Goal: Task Accomplishment & Management: Use online tool/utility

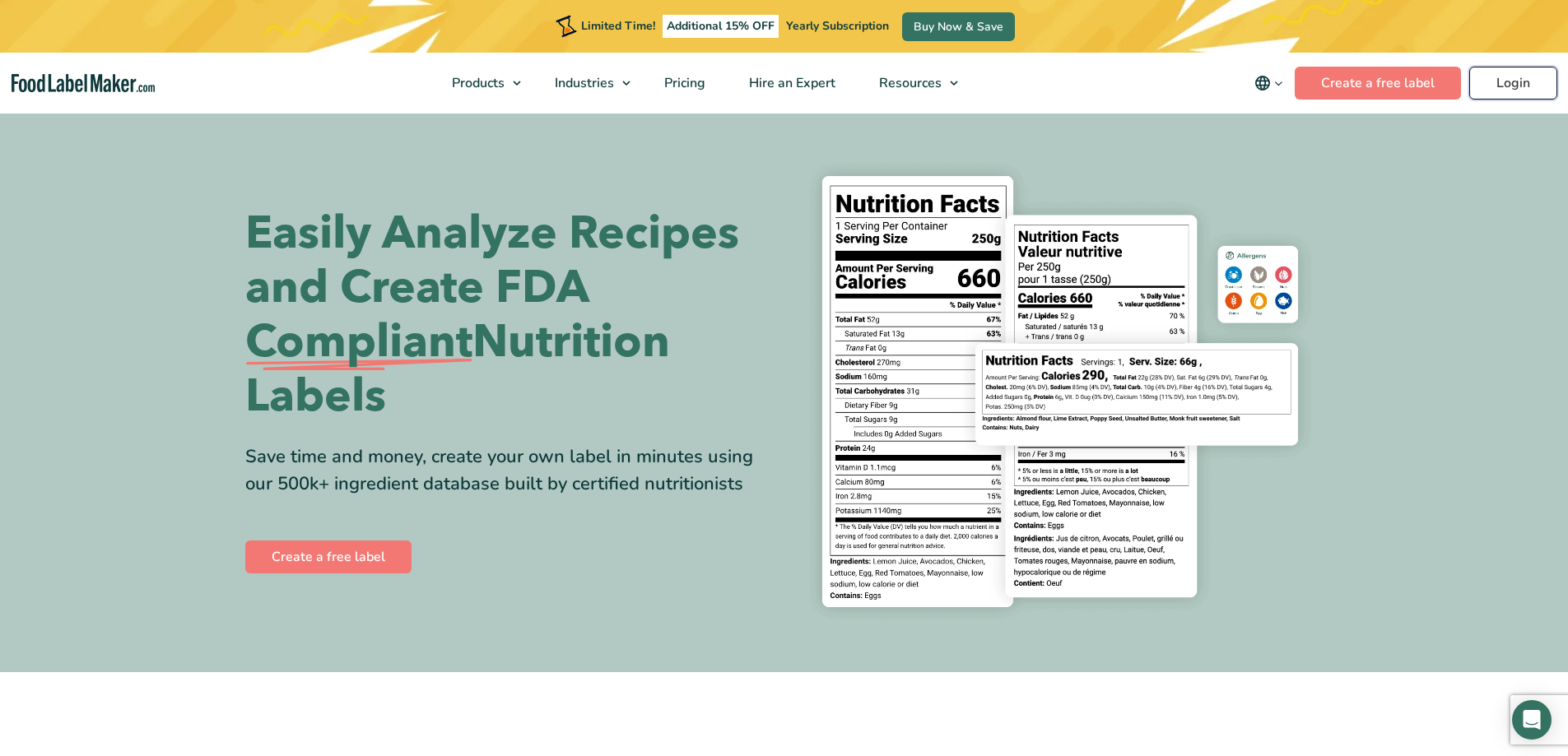
click at [1528, 87] on link "Login" at bounding box center [1513, 83] width 88 height 33
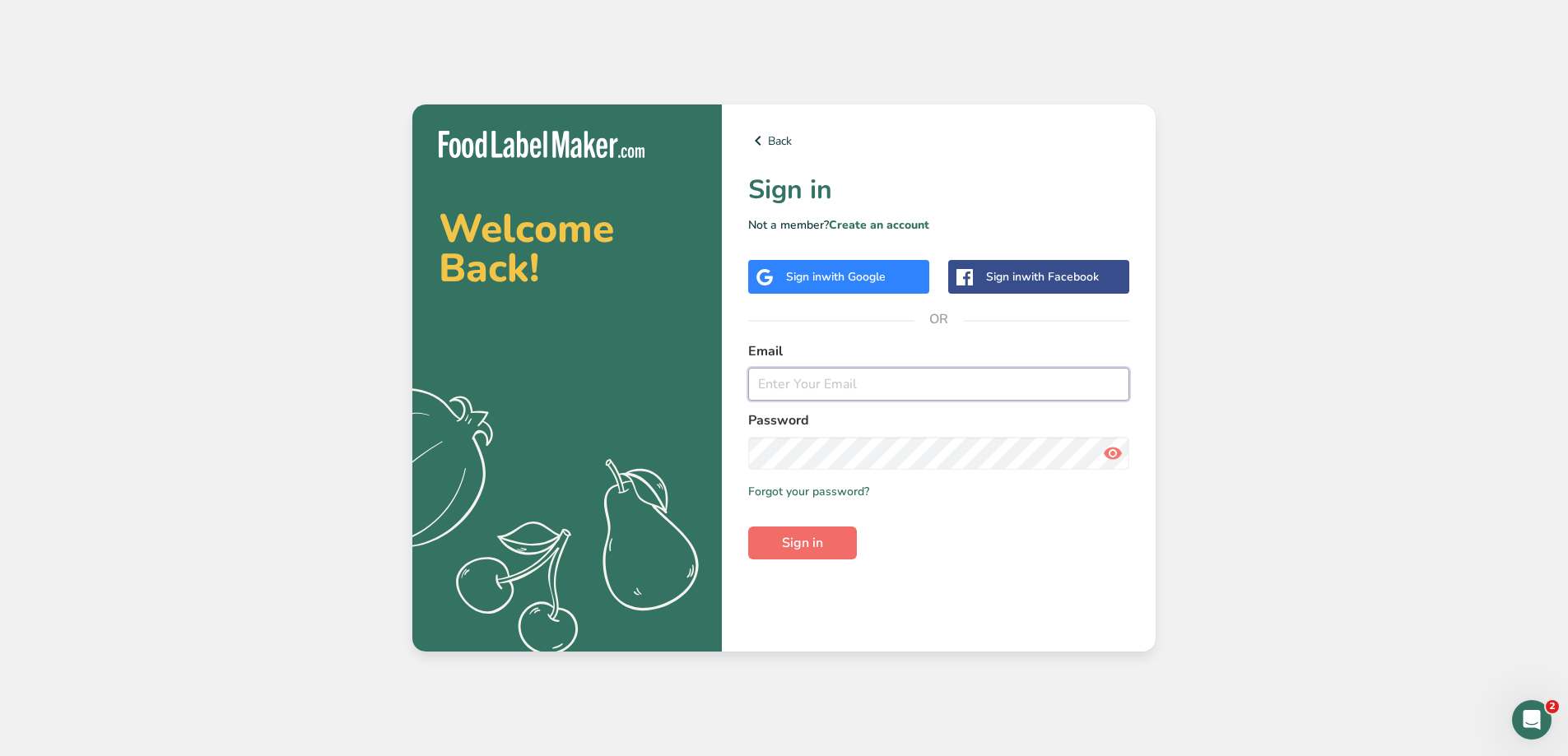
type input "[EMAIL_ADDRESS][DOMAIN_NAME]"
click at [810, 541] on span "Sign in" at bounding box center [802, 543] width 41 height 20
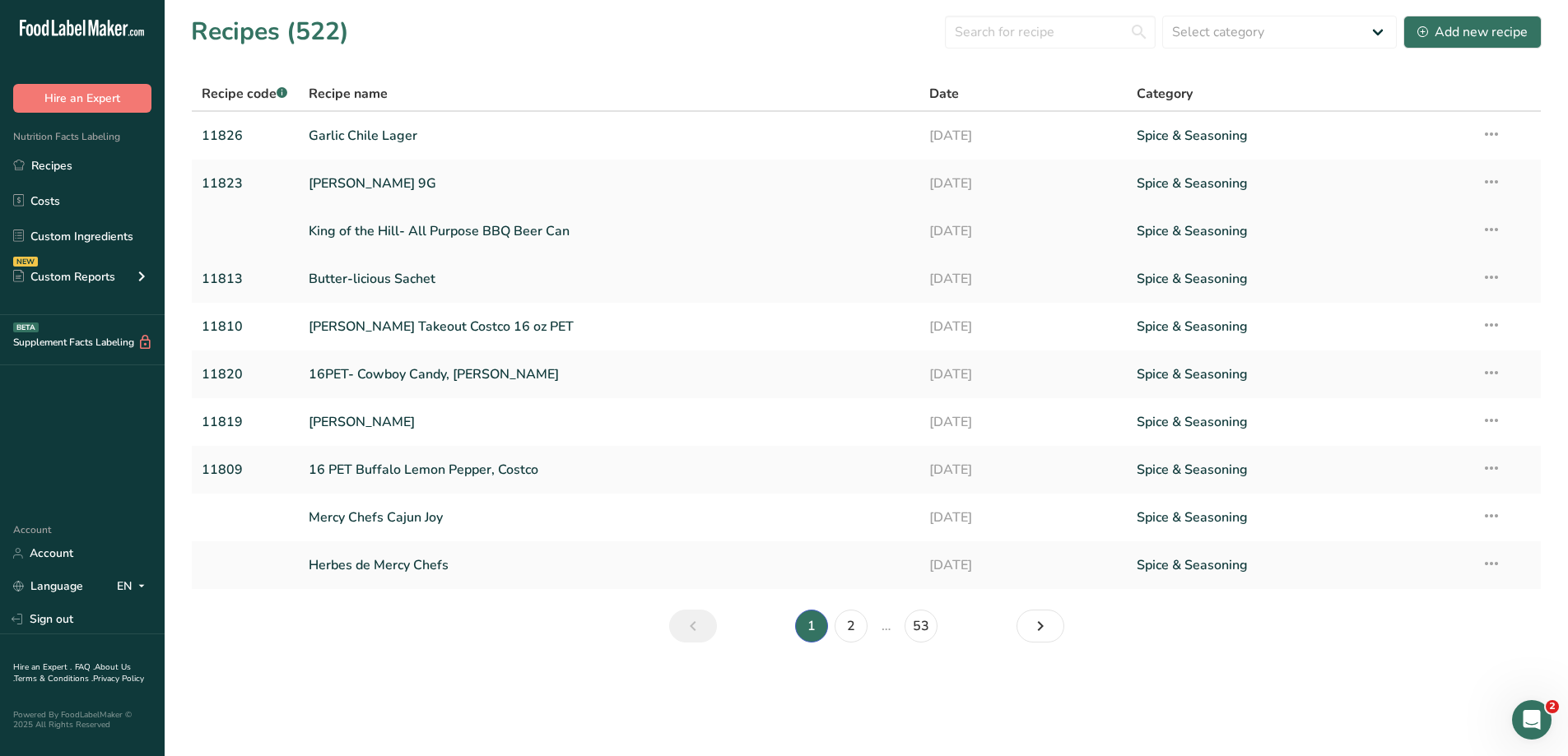
click at [451, 230] on link "King of the Hill- All Purpose BBQ Beer Can" at bounding box center [609, 231] width 602 height 35
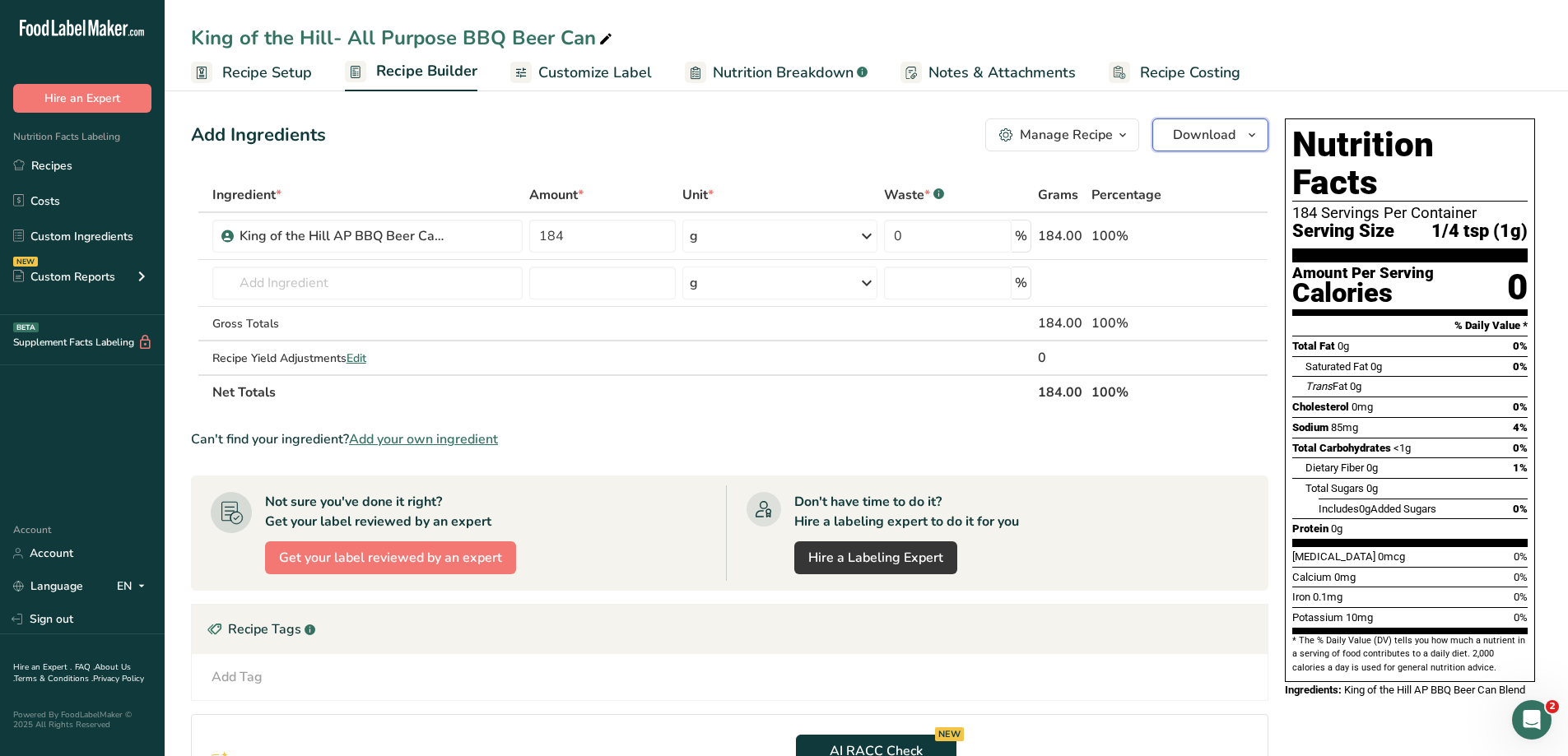
click at [1202, 139] on span "Download" at bounding box center [1204, 135] width 63 height 20
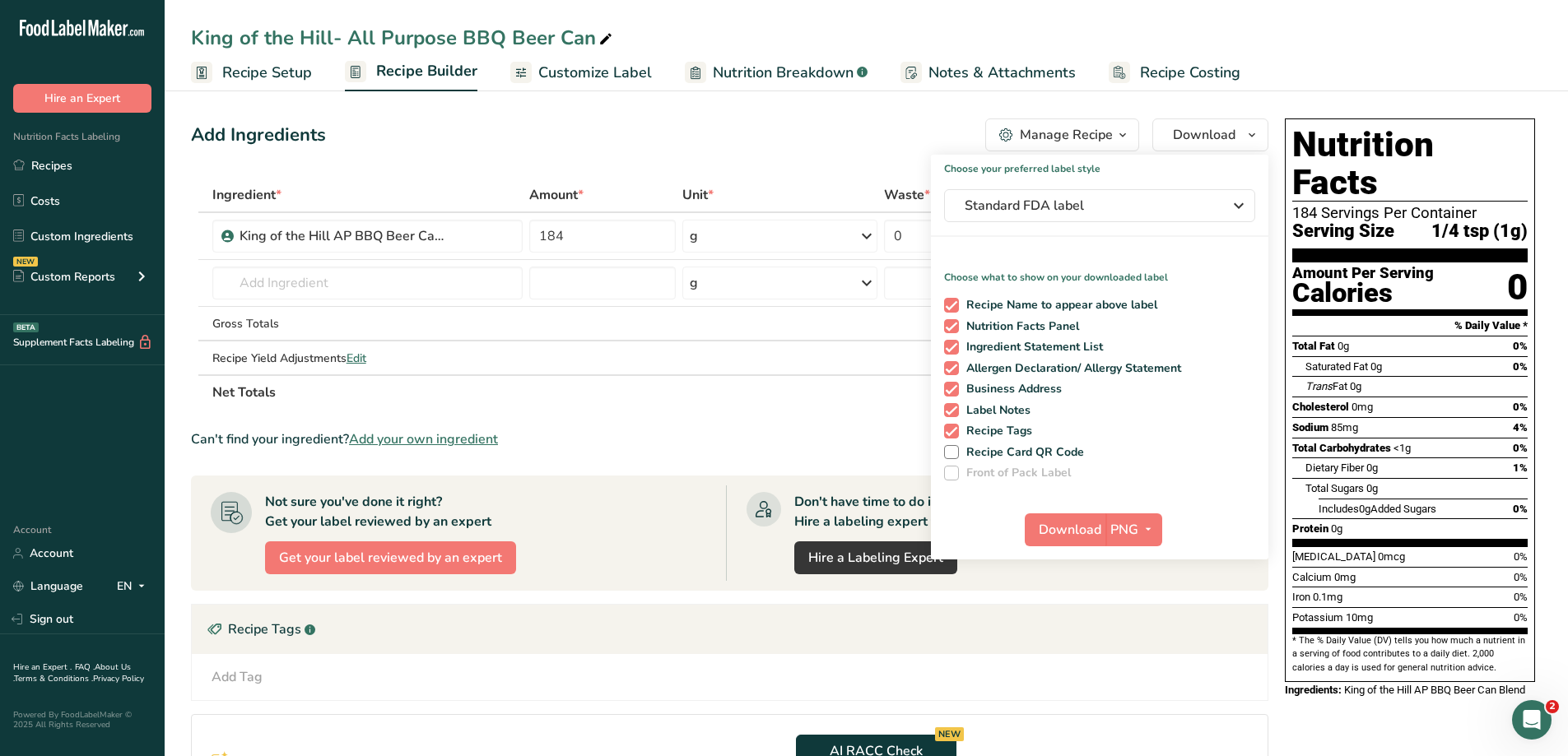
click at [943, 368] on div "Recipe Name to appear above label Nutrition Facts Panel Ingredient Statement Li…" at bounding box center [1099, 385] width 338 height 189
click at [949, 368] on span at bounding box center [952, 369] width 15 height 15
click at [949, 368] on input "Allergen Declaration/ Allergy Statement" at bounding box center [949, 368] width 11 height 11
checkbox input "false"
click at [952, 386] on span at bounding box center [952, 390] width 15 height 15
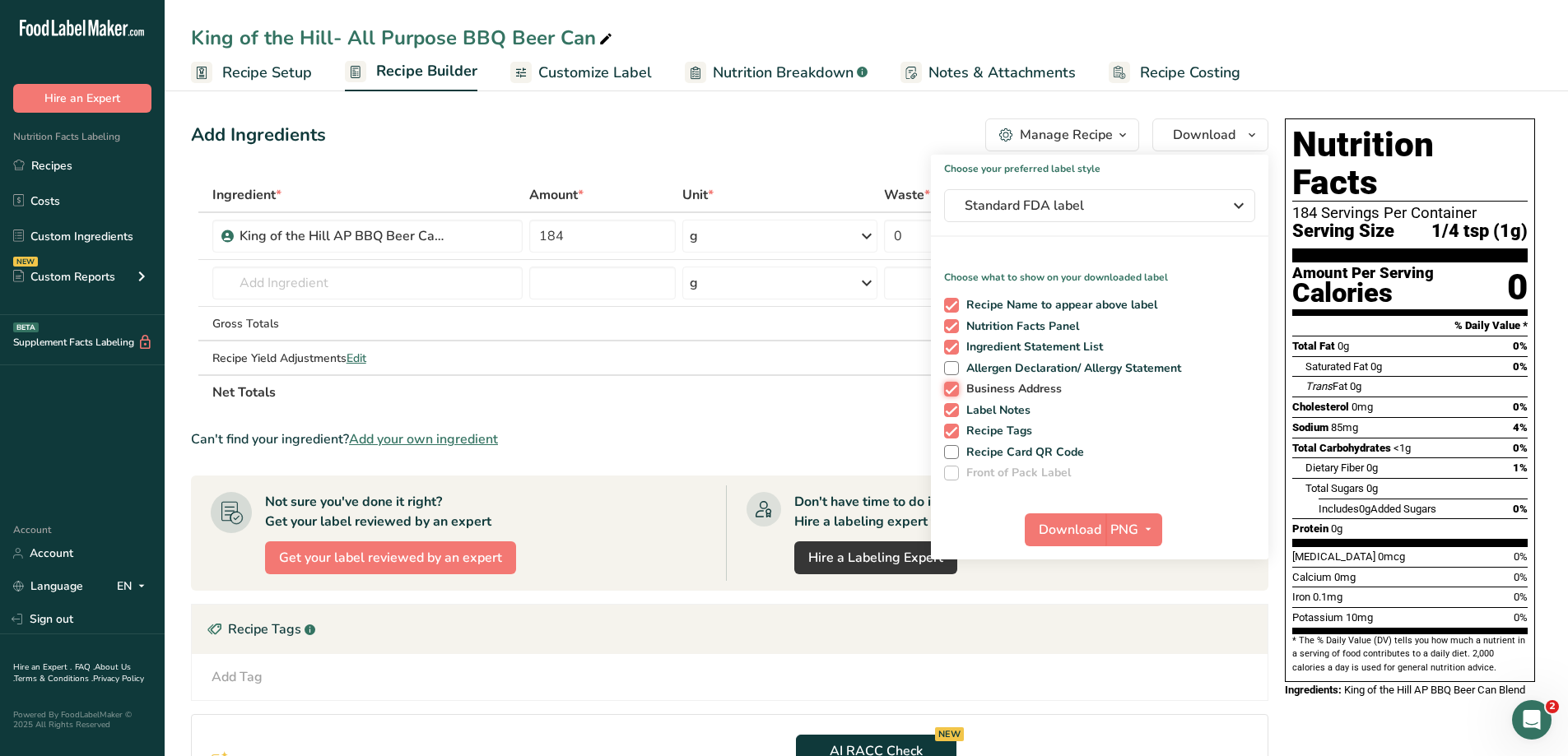
click at [952, 386] on input "Business Address" at bounding box center [949, 389] width 11 height 11
checkbox input "false"
click at [953, 407] on span at bounding box center [952, 411] width 15 height 15
click at [953, 407] on input "Label Notes" at bounding box center [949, 410] width 11 height 11
checkbox input "false"
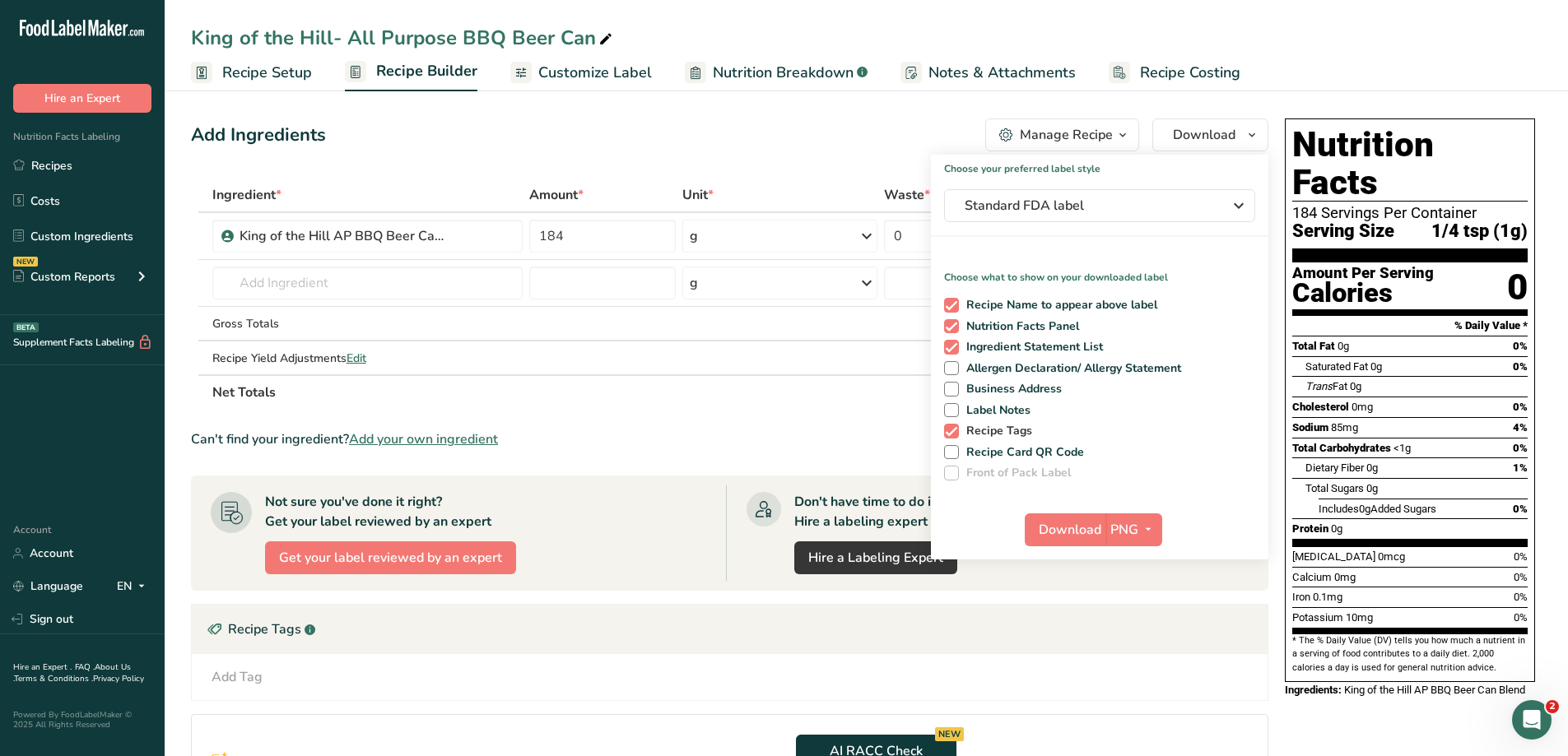
click at [948, 432] on span at bounding box center [952, 432] width 15 height 15
click at [948, 432] on input "Recipe Tags" at bounding box center [949, 431] width 11 height 11
checkbox input "false"
click at [951, 344] on span at bounding box center [952, 347] width 15 height 15
click at [951, 344] on input "Ingredient Statement List" at bounding box center [949, 347] width 11 height 11
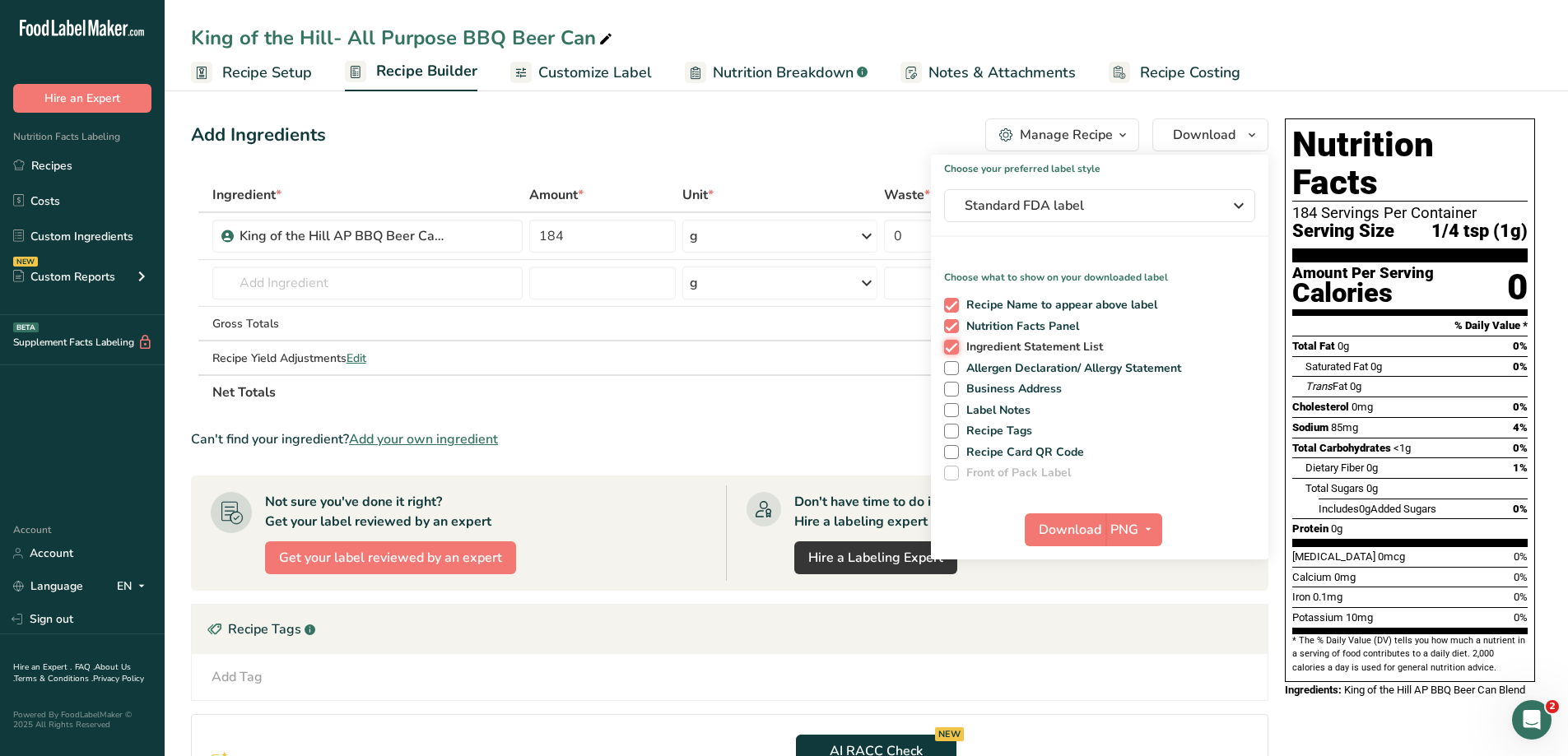
checkbox input "false"
drag, startPoint x: 955, startPoint y: 300, endPoint x: 1155, endPoint y: 492, distance: 277.2
click at [1150, 343] on div "Recipe Name to appear above label Nutrition Facts Panel Ingredient Statement Li…" at bounding box center [1099, 385] width 338 height 189
click at [1060, 523] on span "Download" at bounding box center [1070, 530] width 63 height 20
